Goal: Task Accomplishment & Management: Manage account settings

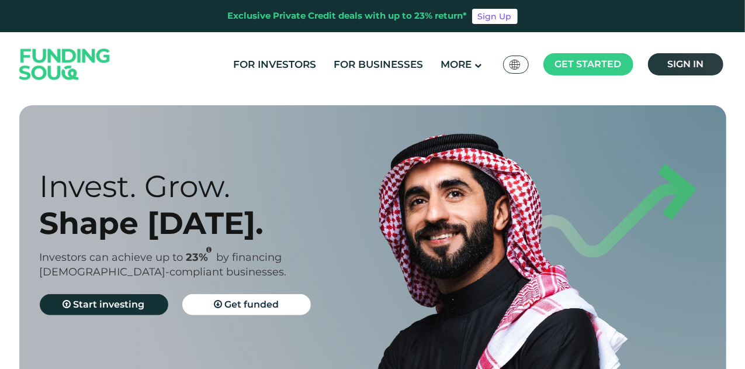
click at [707, 65] on link "Sign in" at bounding box center [685, 64] width 75 height 22
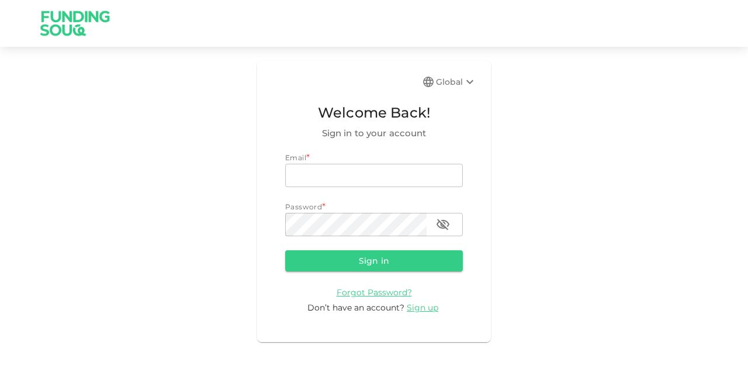
type input "[EMAIL_ADDRESS][PERSON_NAME][DOMAIN_NAME]"
click at [363, 258] on button "Sign in" at bounding box center [374, 260] width 178 height 21
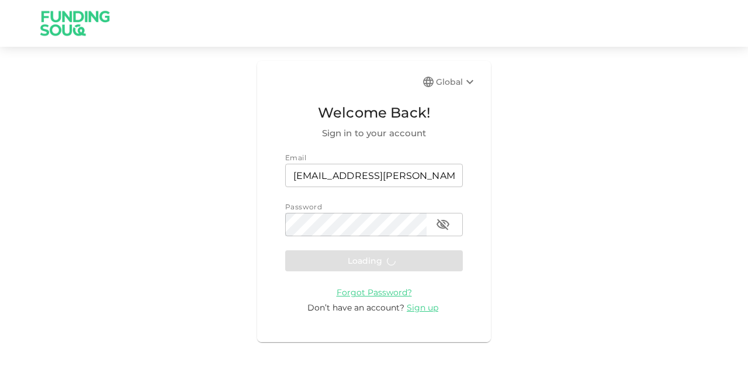
click at [363, 256] on form "Email email [EMAIL_ADDRESS][PERSON_NAME][DOMAIN_NAME] email Password password p…" at bounding box center [374, 233] width 178 height 162
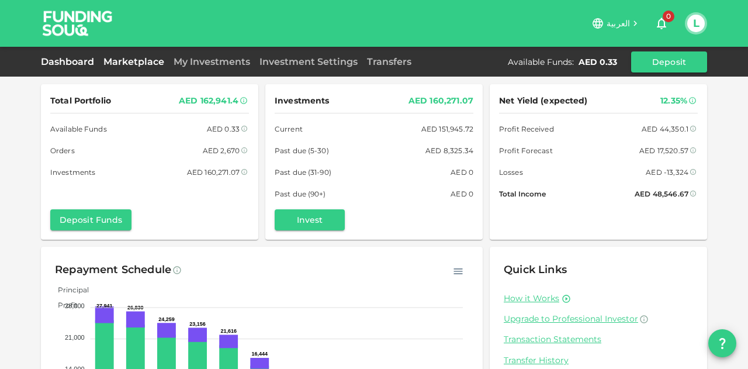
click at [139, 64] on link "Marketplace" at bounding box center [134, 61] width 70 height 11
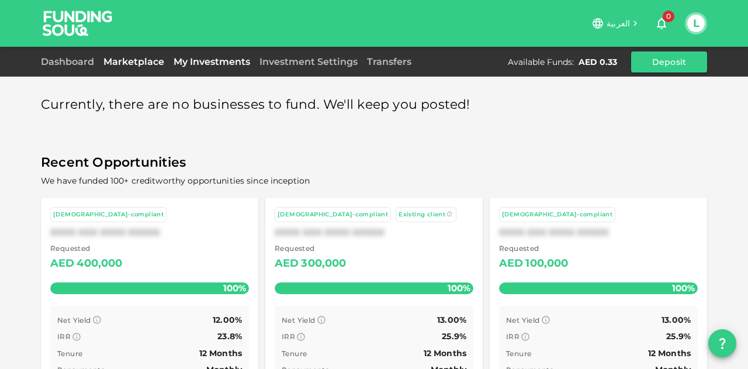
click at [202, 63] on link "My Investments" at bounding box center [212, 61] width 86 height 11
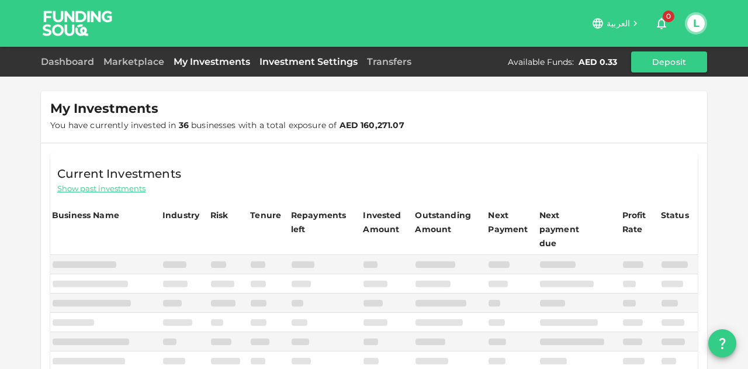
click at [294, 59] on link "Investment Settings" at bounding box center [308, 61] width 107 height 11
